Goal: Task Accomplishment & Management: Manage account settings

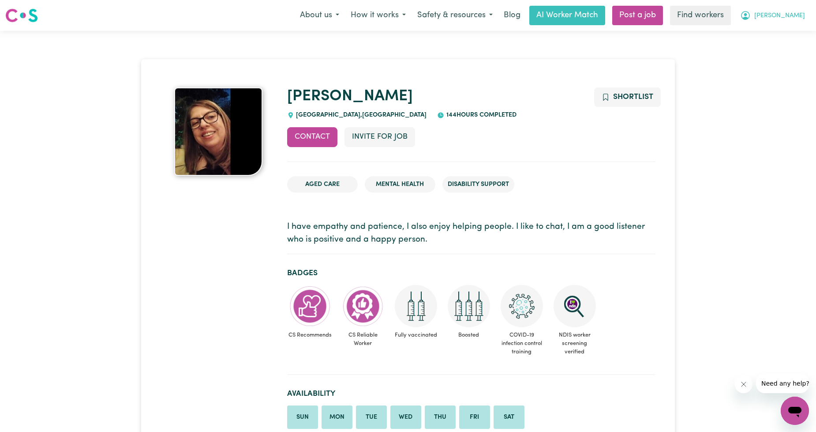
click at [751, 11] on icon "My Account" at bounding box center [746, 15] width 11 height 11
click at [780, 51] on link "Logout" at bounding box center [776, 50] width 70 height 17
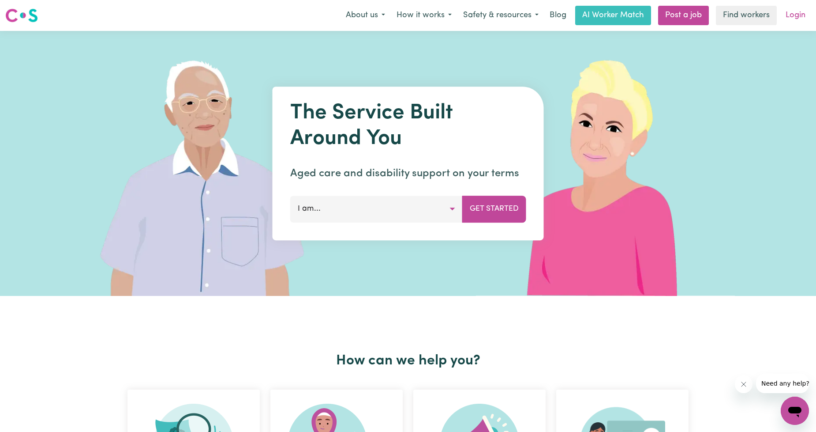
click at [781, 19] on link "Login" at bounding box center [796, 15] width 30 height 19
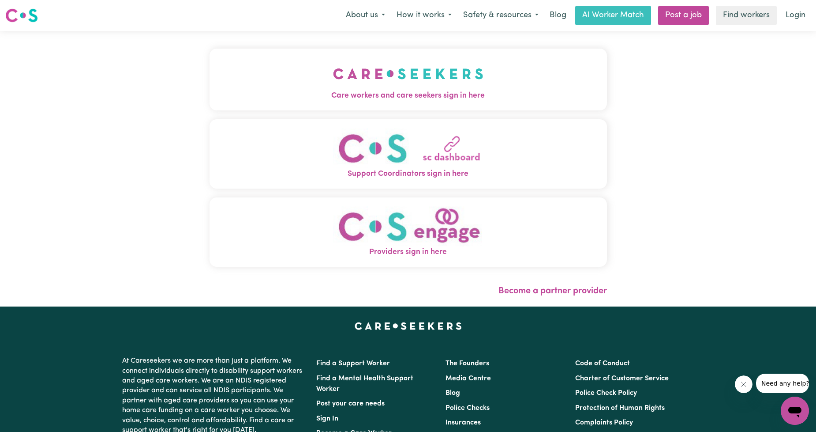
drag, startPoint x: 309, startPoint y: 68, endPoint x: 315, endPoint y: 73, distance: 7.2
click at [315, 73] on button "Care workers and care seekers sign in here" at bounding box center [409, 80] width 398 height 62
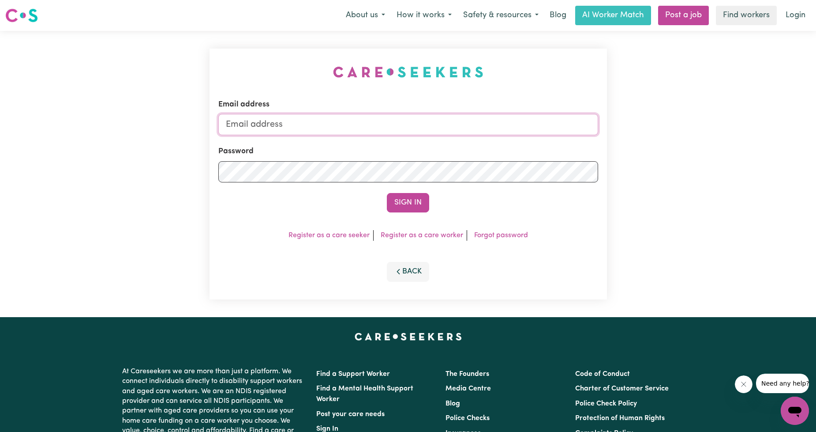
click at [336, 120] on input "Email address" at bounding box center [408, 124] width 380 height 21
drag, startPoint x: 271, startPoint y: 126, endPoint x: 481, endPoint y: 133, distance: 209.7
click at [481, 133] on input "[EMAIL_ADDRESS][PERSON_NAME][DOMAIN_NAME]" at bounding box center [408, 124] width 380 height 21
type input "[EMAIL_ADDRESS][DOMAIN_NAME]"
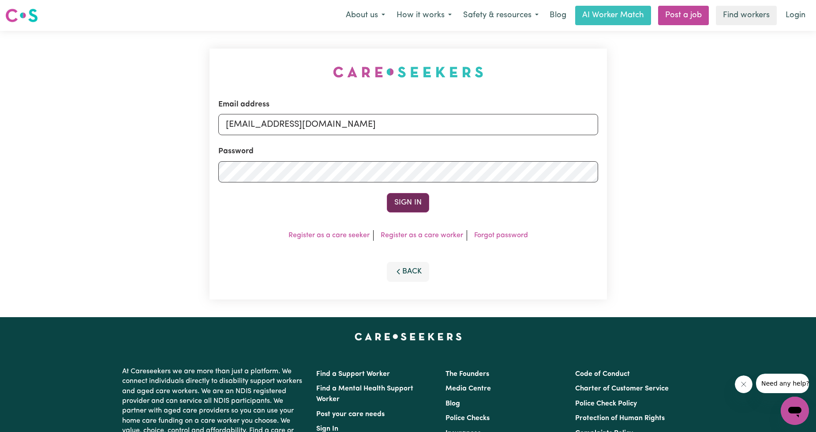
click at [389, 198] on button "Sign In" at bounding box center [408, 202] width 42 height 19
